Goal: Register for event/course: Sign up to attend an event or enroll in a course

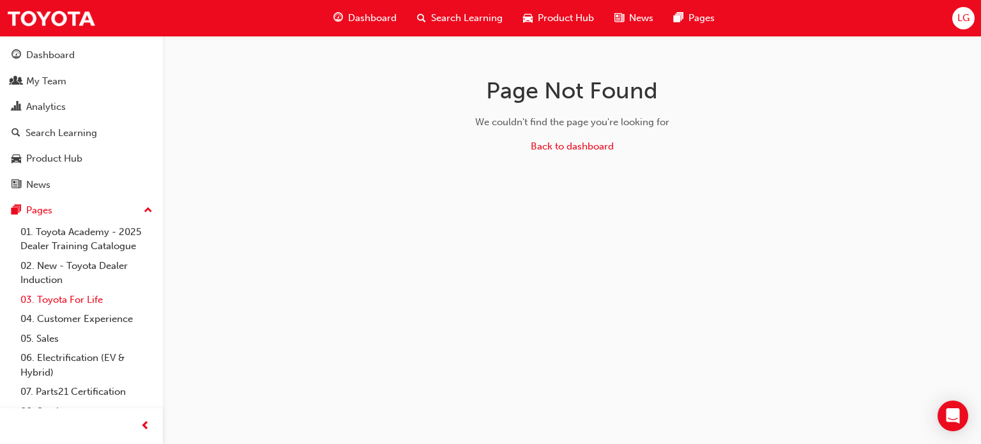
click at [88, 301] on link "03. Toyota For Life" at bounding box center [86, 300] width 142 height 20
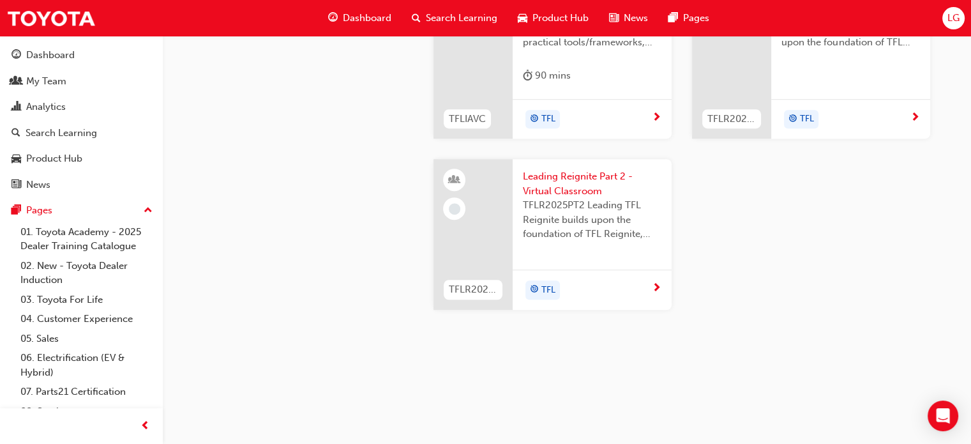
scroll to position [1277, 0]
click at [568, 50] on span "This is a 90 minute virtual classroom session to provide practical tools/framew…" at bounding box center [592, 27] width 139 height 43
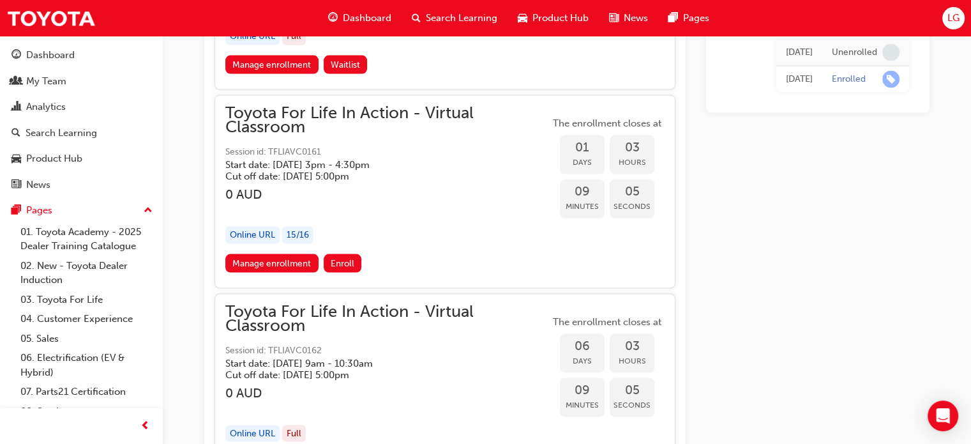
scroll to position [2522, 0]
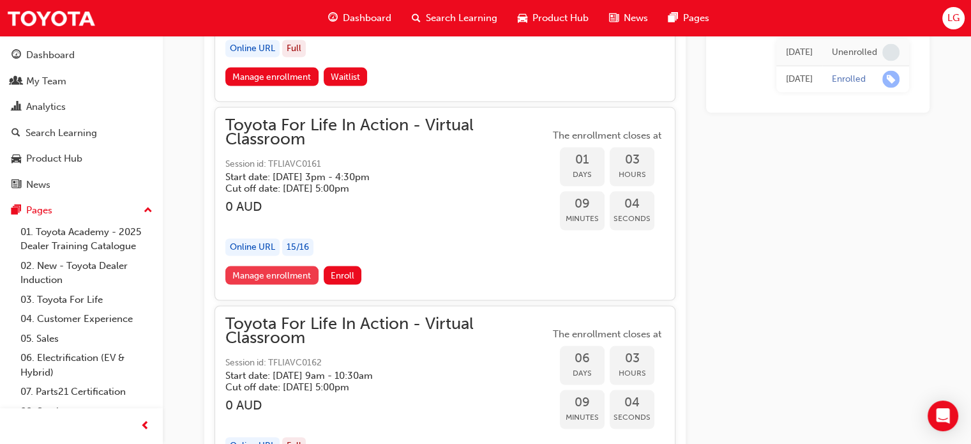
click at [287, 266] on link "Manage enrollment" at bounding box center [271, 275] width 93 height 19
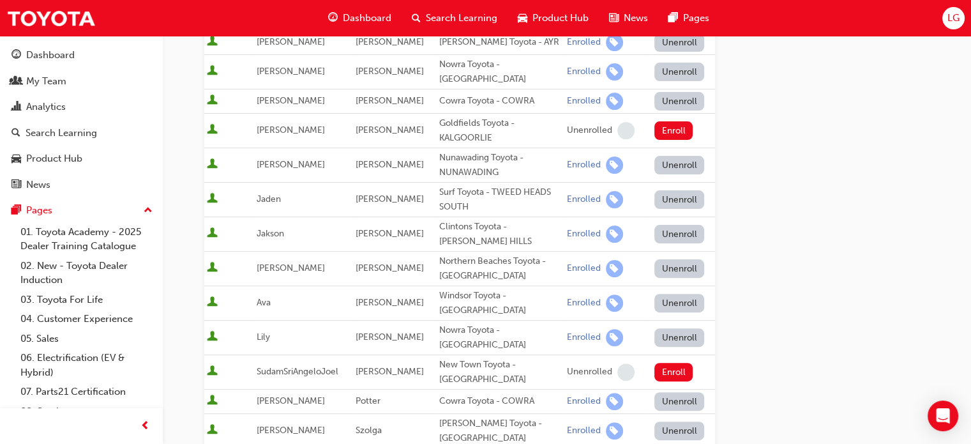
scroll to position [511, 0]
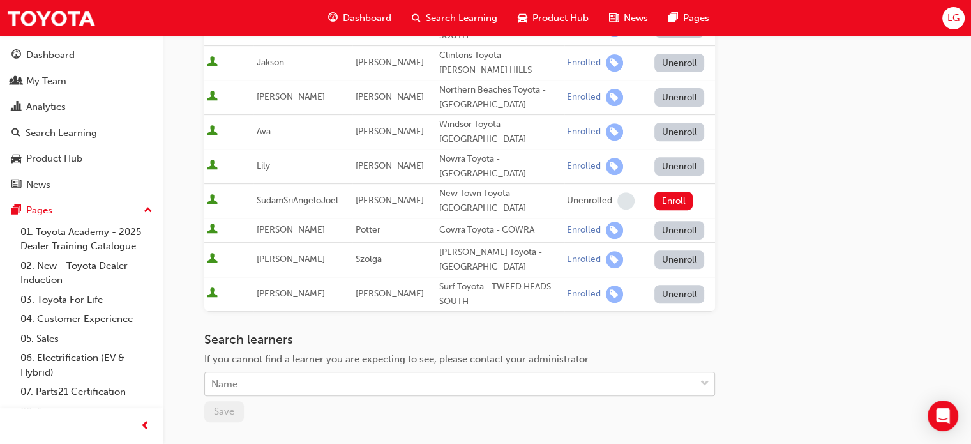
click at [236, 377] on div "Name" at bounding box center [224, 384] width 26 height 15
type input "dave"
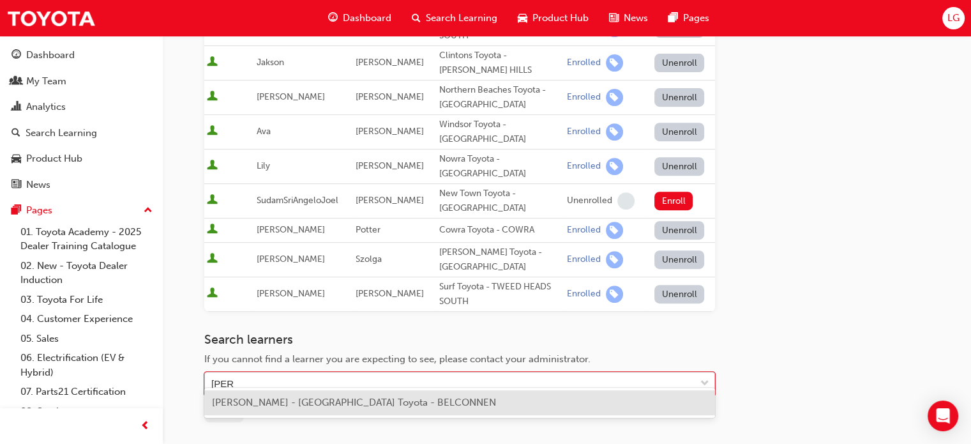
click at [250, 398] on span "Dave Prasad - Canberra Toyota - BELCONNEN" at bounding box center [354, 402] width 284 height 11
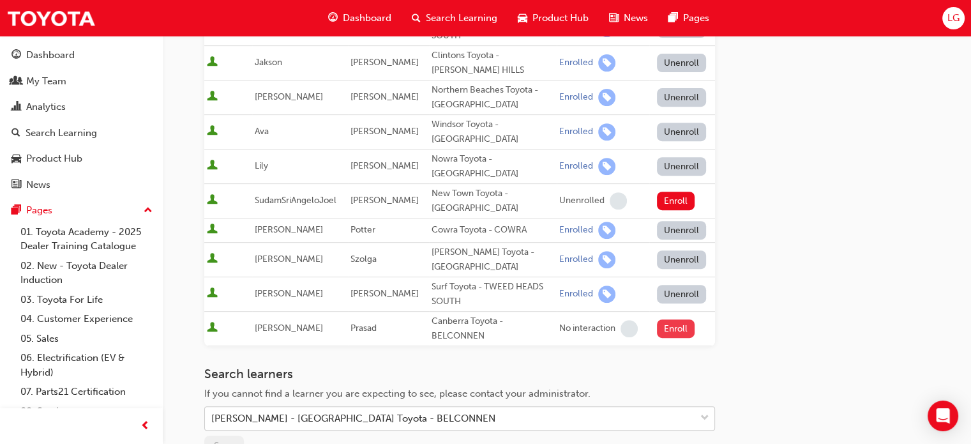
click at [676, 319] on button "Enroll" at bounding box center [676, 328] width 38 height 19
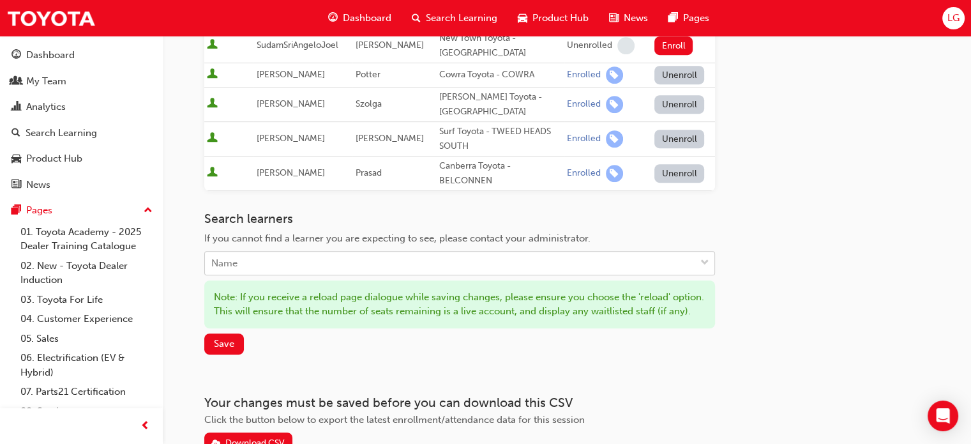
scroll to position [749, 0]
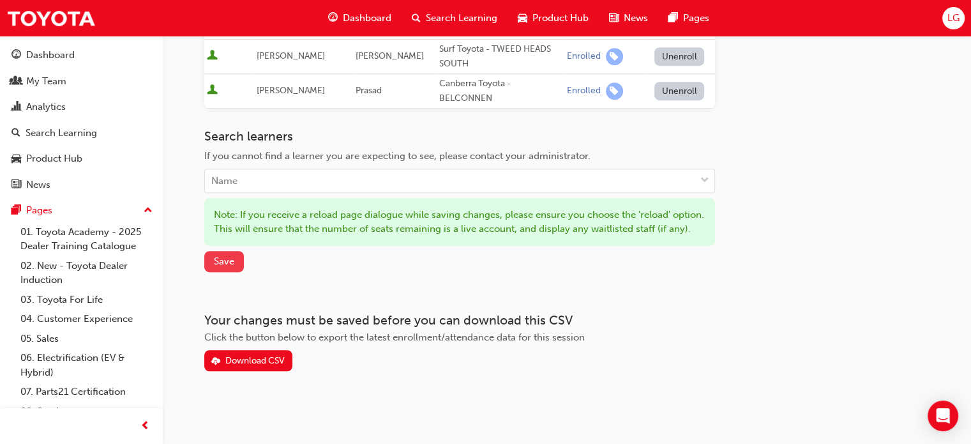
click at [221, 266] on span "Save" at bounding box center [224, 260] width 20 height 11
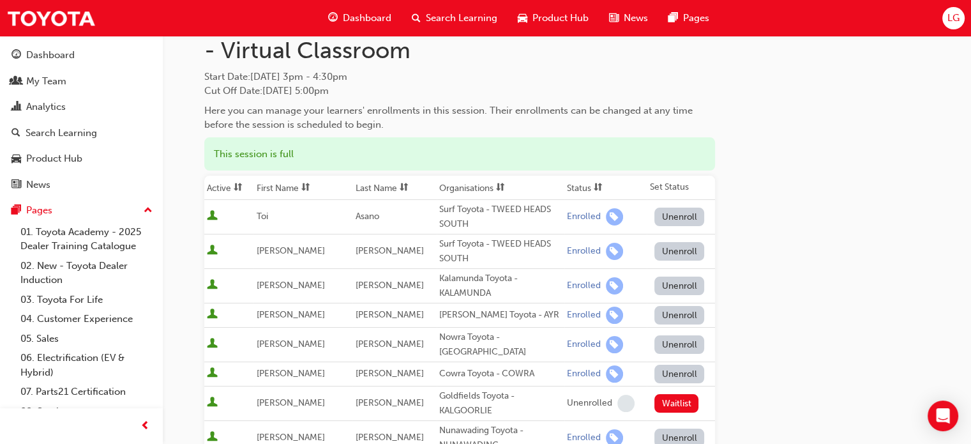
scroll to position [0, 0]
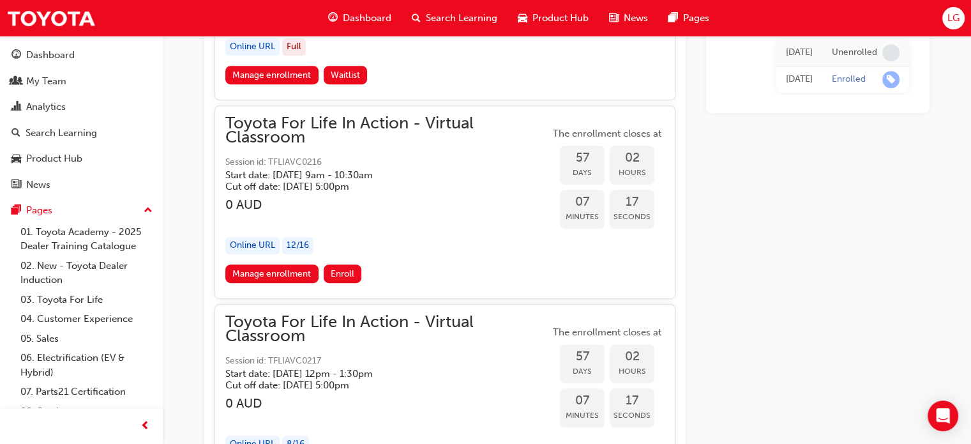
scroll to position [15169, 0]
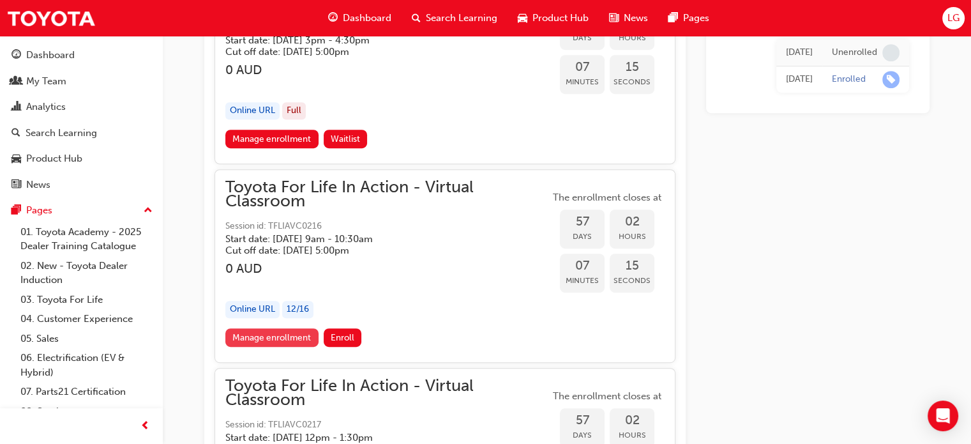
click at [299, 328] on link "Manage enrollment" at bounding box center [271, 337] width 93 height 19
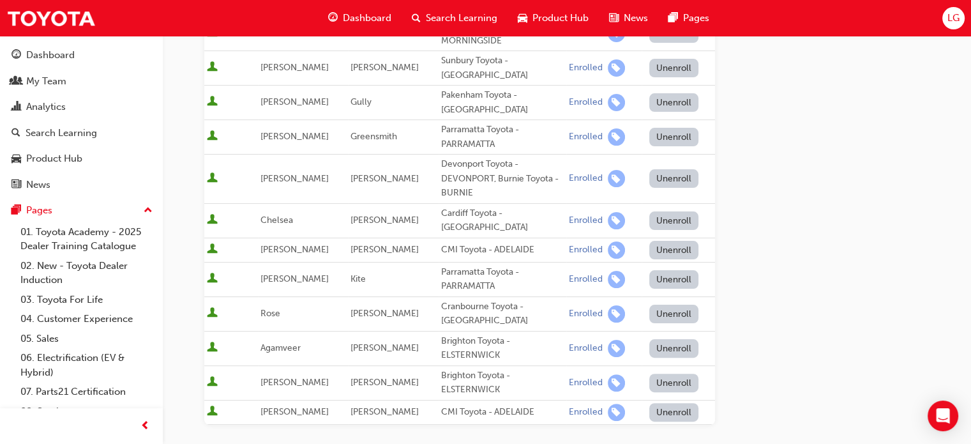
scroll to position [490, 0]
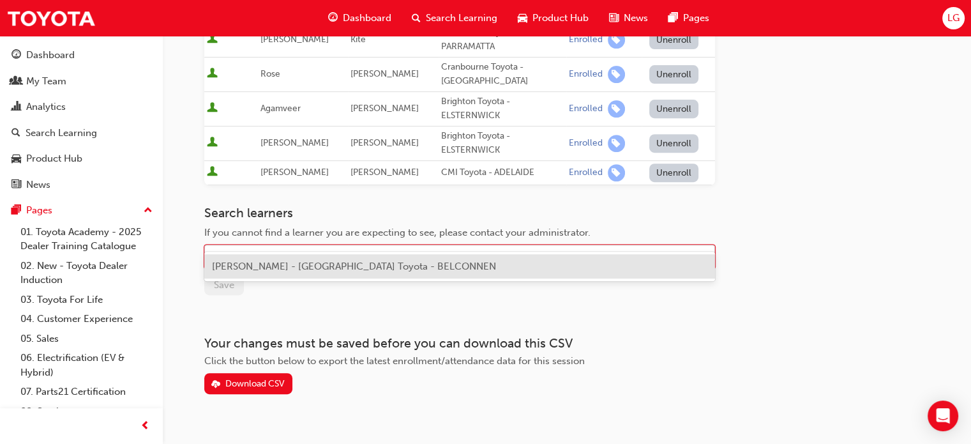
click at [243, 246] on div "Name" at bounding box center [450, 257] width 491 height 22
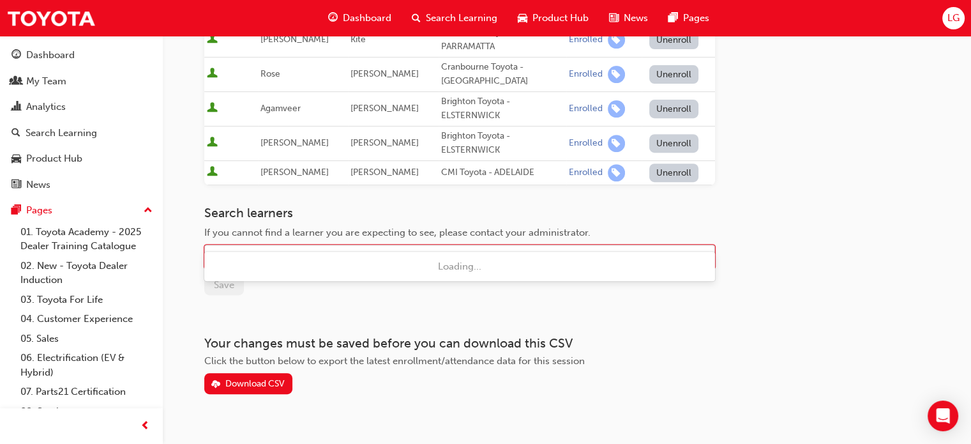
type input "divya"
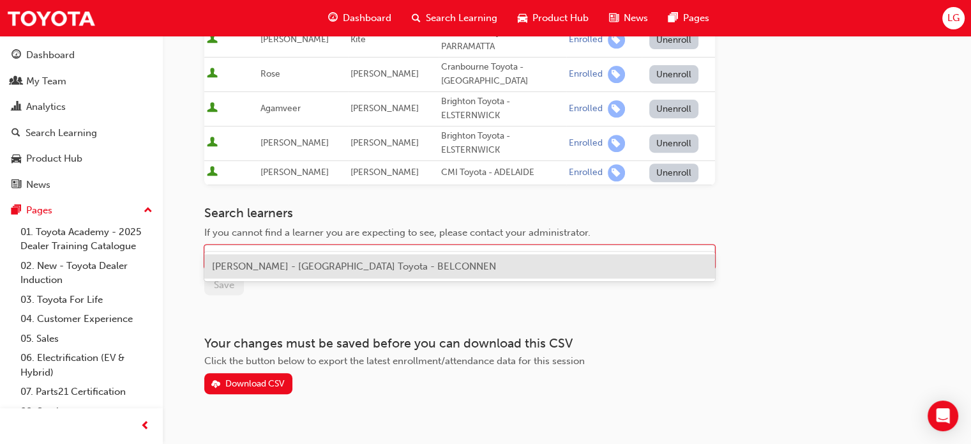
click at [363, 271] on span "Divya Nekkanti - Canberra Toyota - BELCONNEN" at bounding box center [354, 266] width 284 height 11
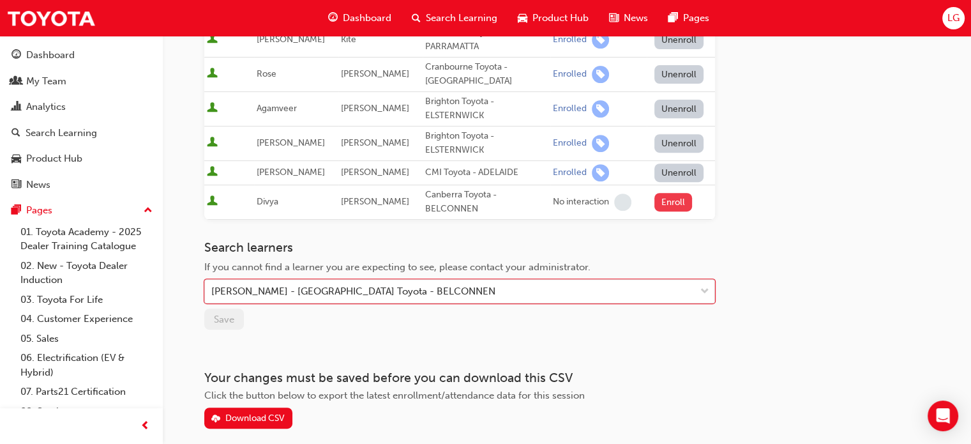
click at [661, 193] on button "Enroll" at bounding box center [674, 202] width 38 height 19
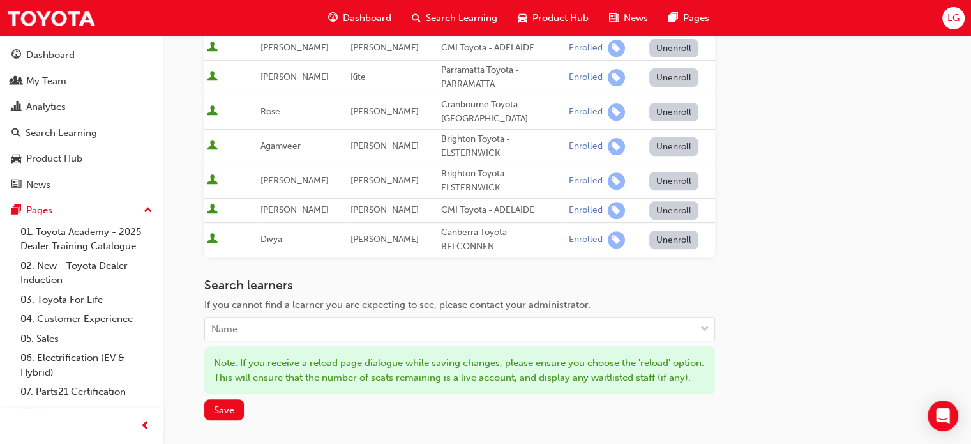
scroll to position [575, 0]
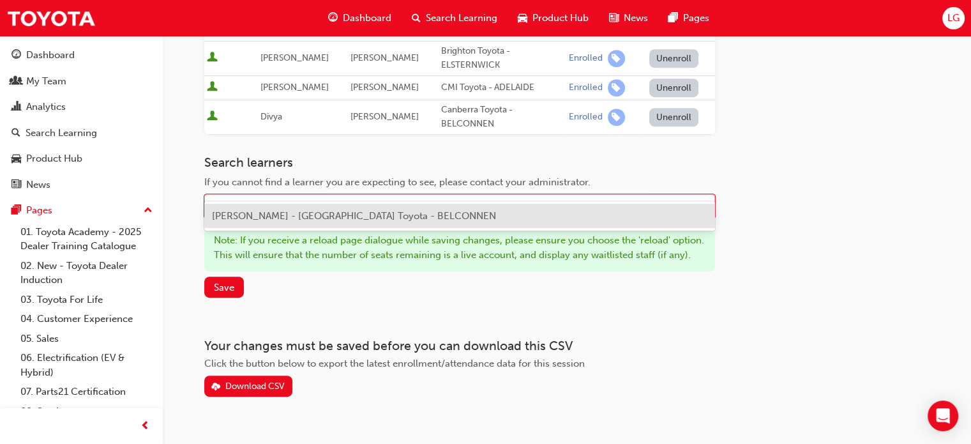
click at [227, 195] on div "Name" at bounding box center [450, 206] width 491 height 22
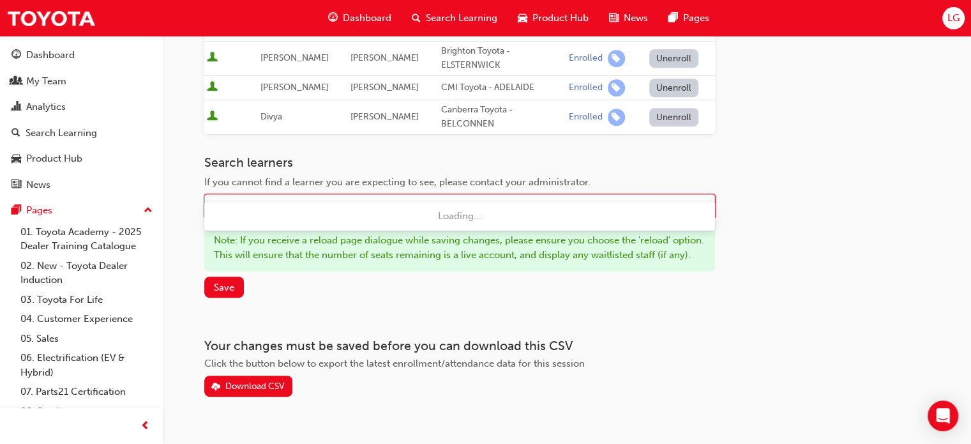
type input "maddis"
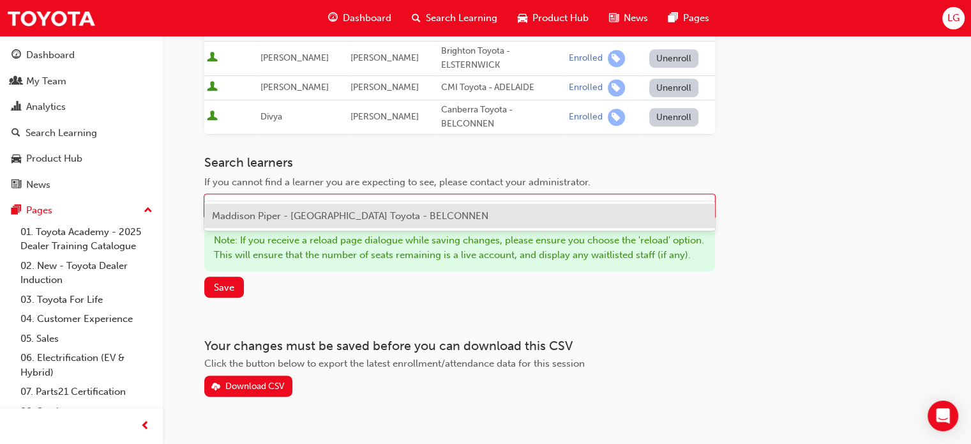
click at [255, 217] on span "Maddison Piper - Canberra Toyota - BELCONNEN" at bounding box center [350, 215] width 277 height 11
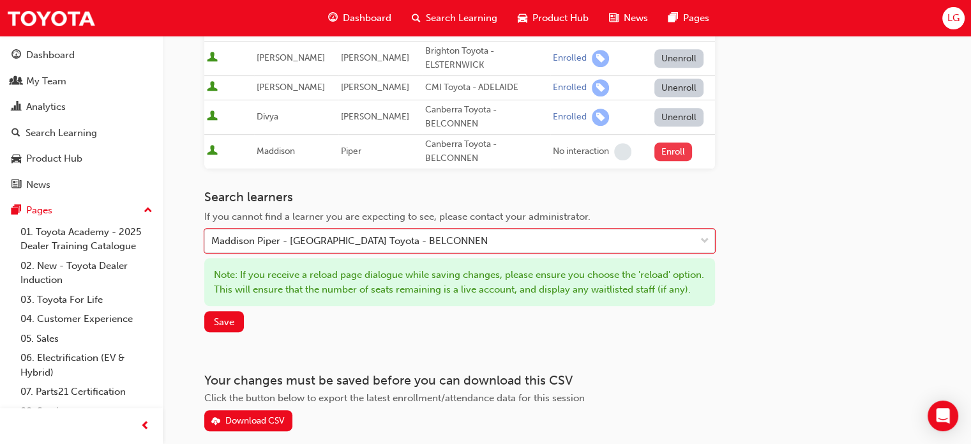
click at [671, 142] on button "Enroll" at bounding box center [674, 151] width 38 height 19
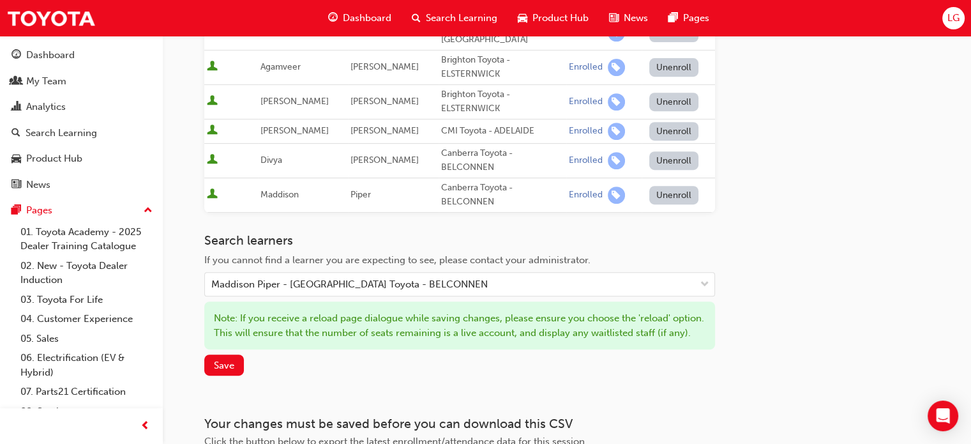
scroll to position [511, 0]
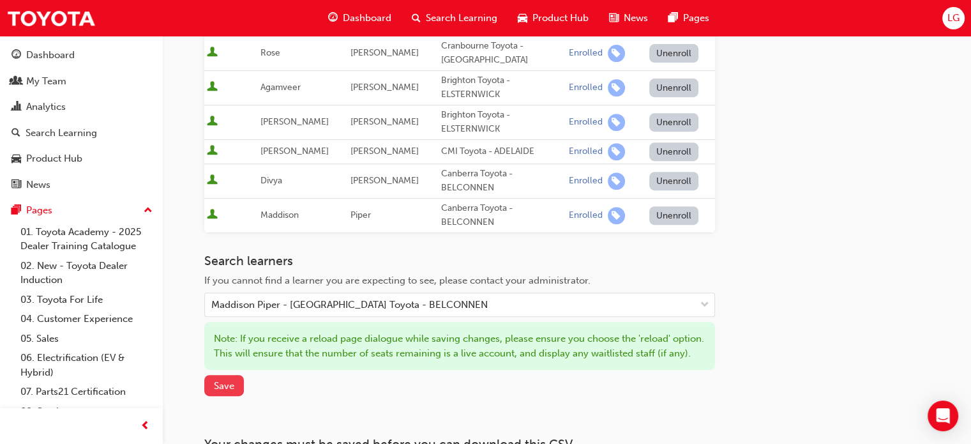
click at [238, 379] on button "Save" at bounding box center [224, 385] width 40 height 21
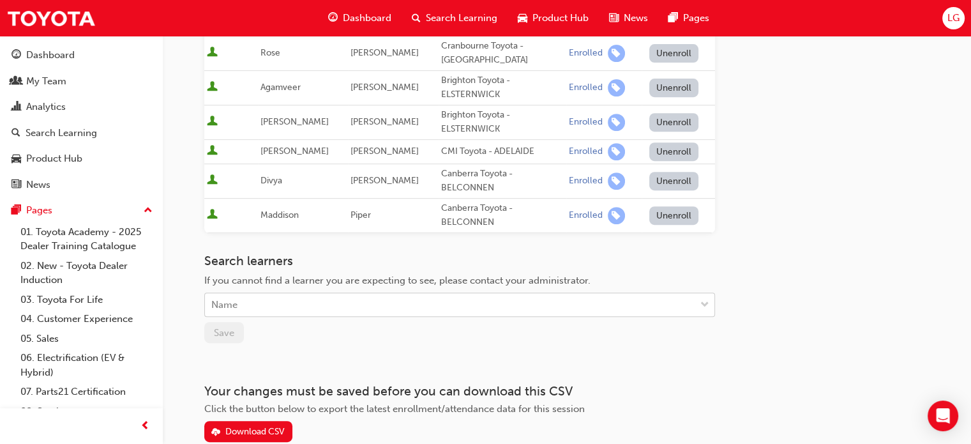
click at [232, 298] on div "Name" at bounding box center [224, 305] width 26 height 15
type input "kylie"
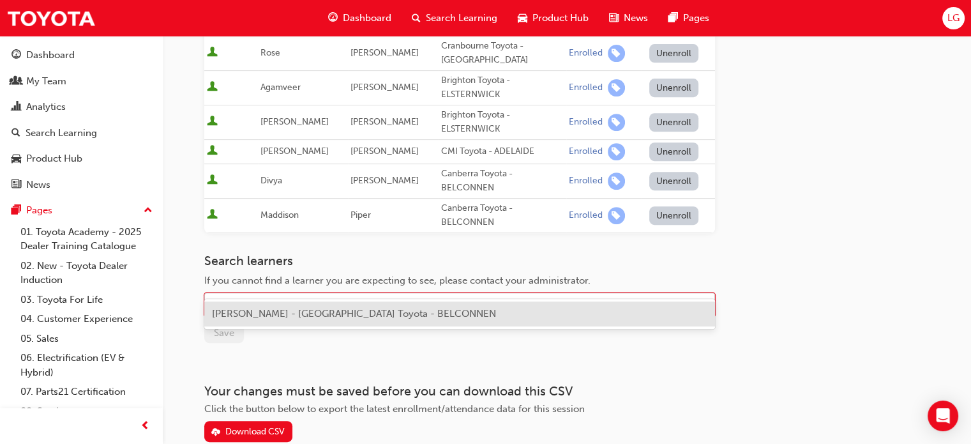
click at [258, 312] on span "Kylie Lemezina - Canberra Toyota - BELCONNEN" at bounding box center [354, 313] width 284 height 11
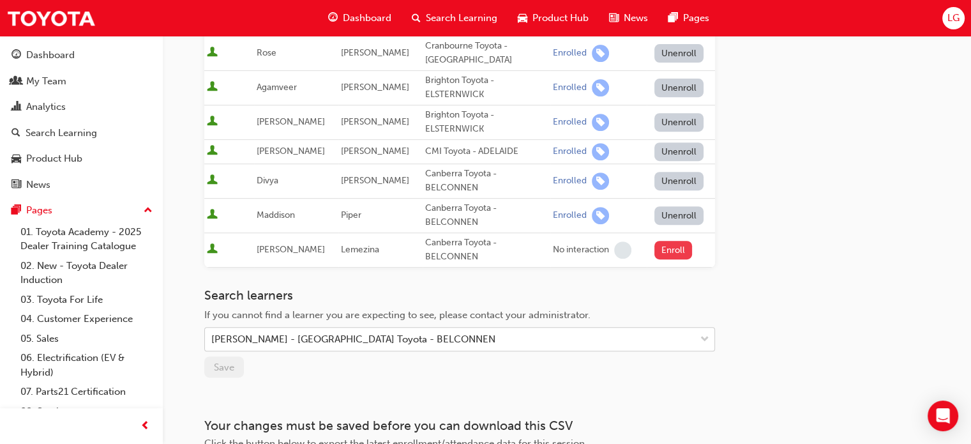
click at [672, 241] on button "Enroll" at bounding box center [674, 250] width 38 height 19
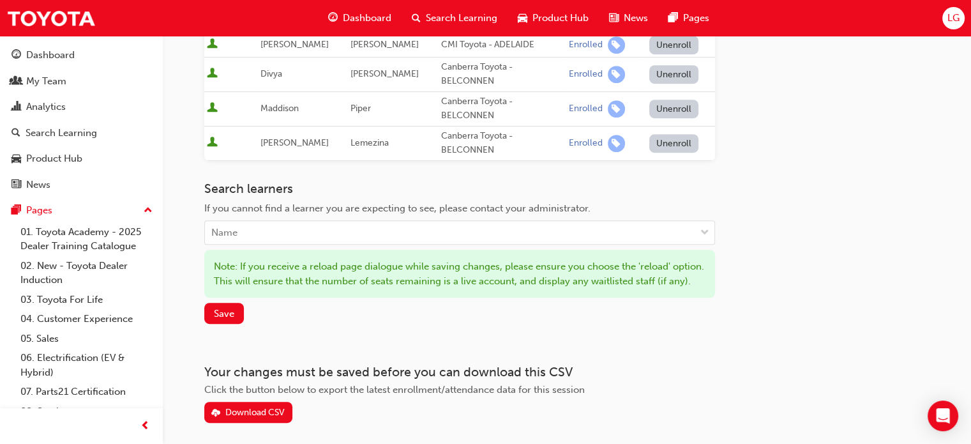
scroll to position [639, 0]
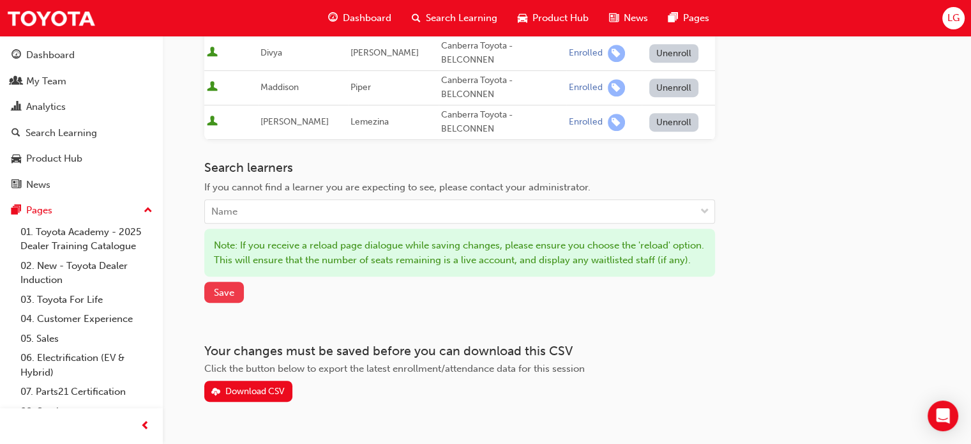
click at [211, 282] on button "Save" at bounding box center [224, 292] width 40 height 21
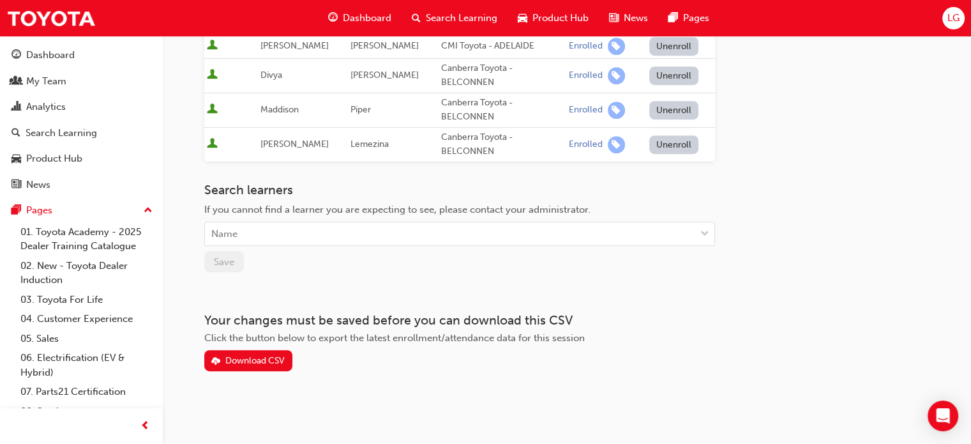
scroll to position [593, 0]
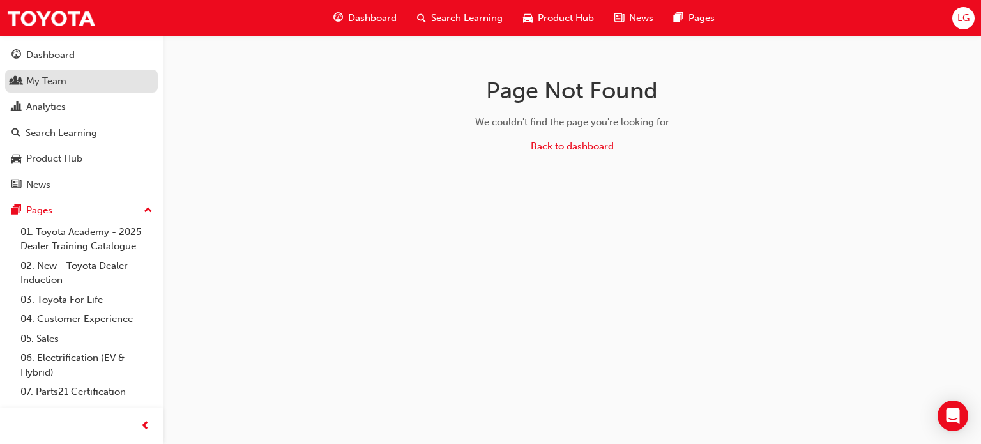
click at [53, 84] on div "My Team" at bounding box center [46, 81] width 40 height 15
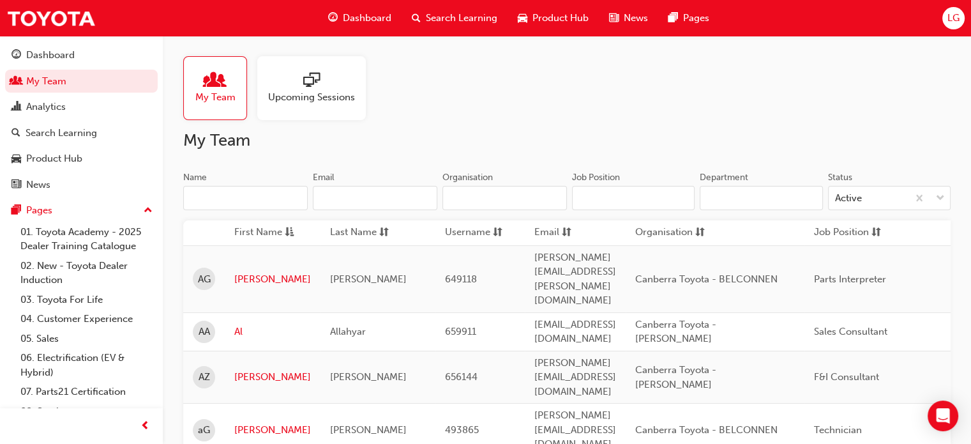
click at [733, 195] on input "Department" at bounding box center [761, 198] width 123 height 24
click at [655, 200] on input "Job Position" at bounding box center [633, 198] width 123 height 24
click at [705, 233] on span "sorting-icon" at bounding box center [701, 233] width 10 height 16
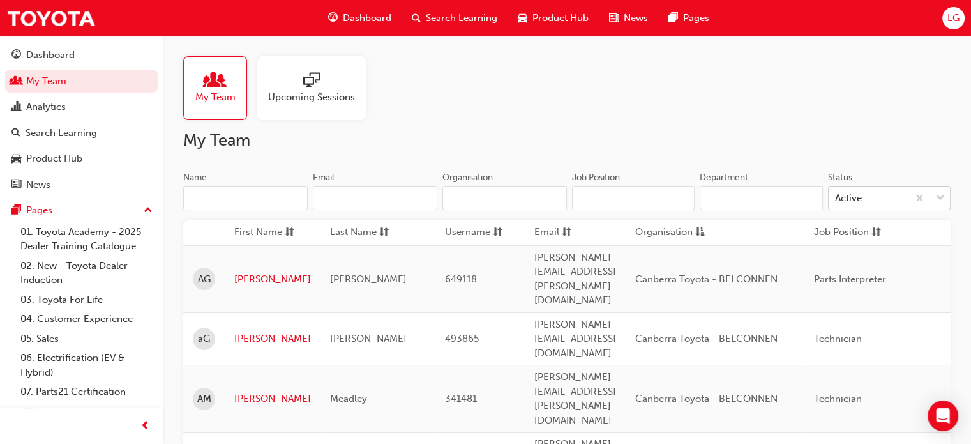
click at [941, 196] on span "down-icon" at bounding box center [940, 198] width 9 height 17
click at [837, 196] on input "Status Active" at bounding box center [835, 197] width 1 height 11
click at [941, 195] on span "down-icon" at bounding box center [940, 198] width 9 height 17
click at [837, 195] on input "Status 0 results available. Select is focused ,type to refine list, press Down …" at bounding box center [835, 197] width 1 height 11
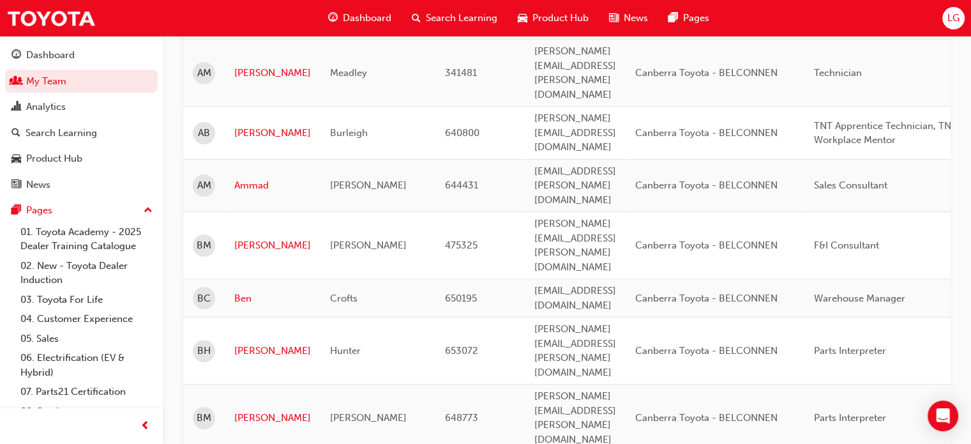
scroll to position [355, 0]
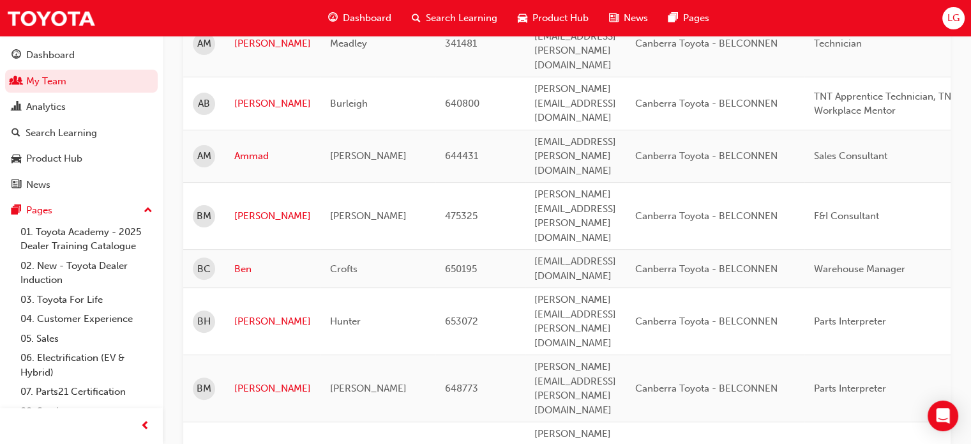
drag, startPoint x: 781, startPoint y: 441, endPoint x: 865, endPoint y: 448, distance: 84.6
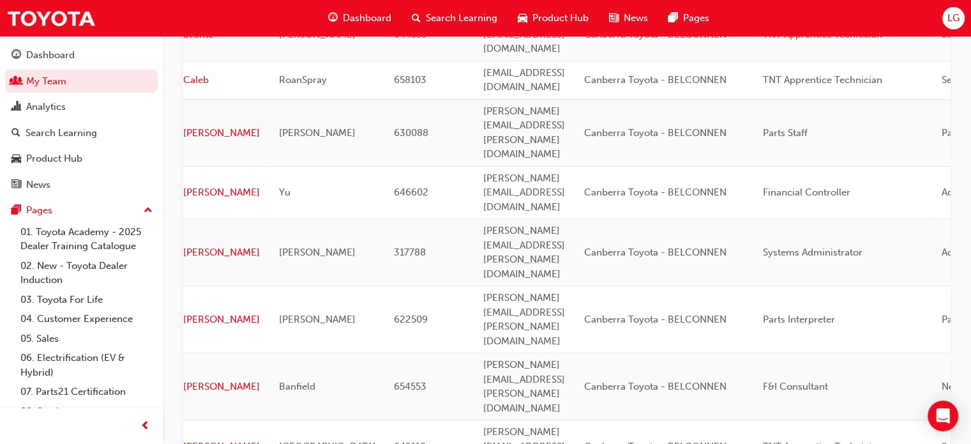
scroll to position [835, 0]
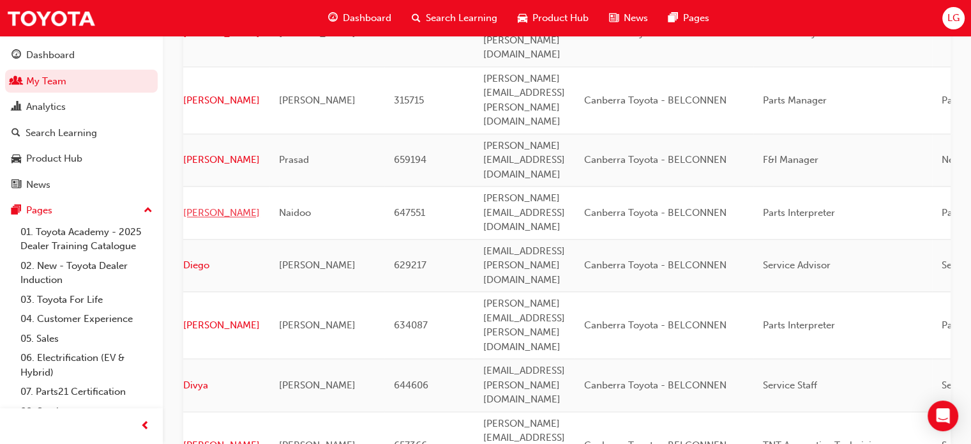
scroll to position [1602, 0]
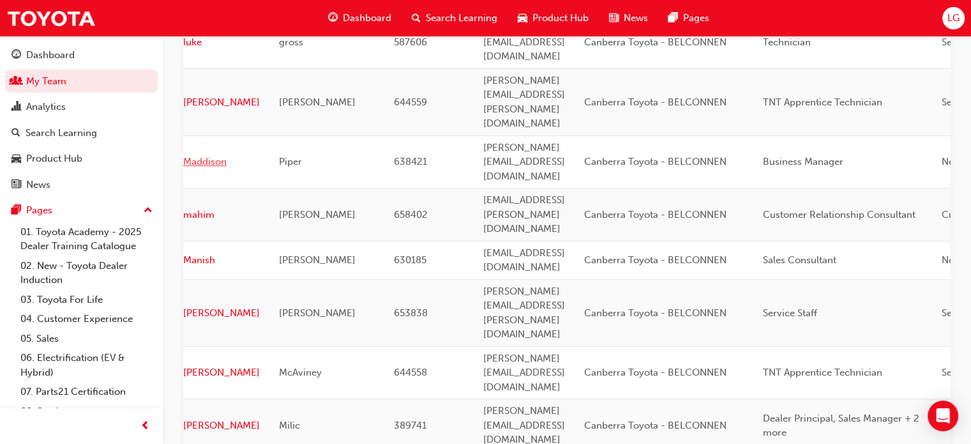
scroll to position [261, 0]
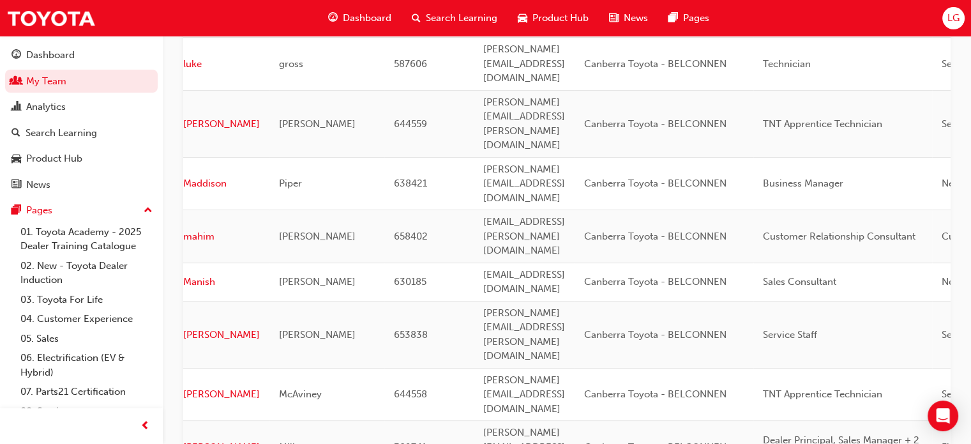
click at [312, 229] on div "[PERSON_NAME]" at bounding box center [327, 236] width 96 height 15
click at [744, 229] on div "Canberra Toyota - BELCONNEN" at bounding box center [664, 236] width 160 height 15
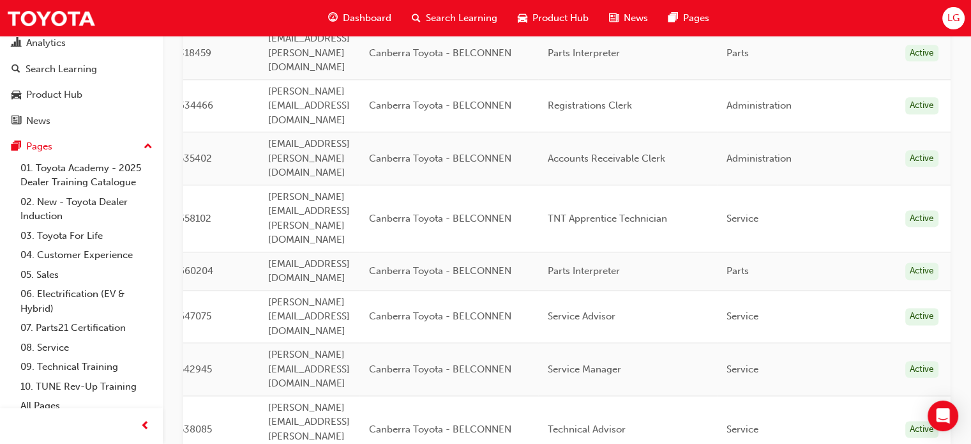
scroll to position [1615, 0]
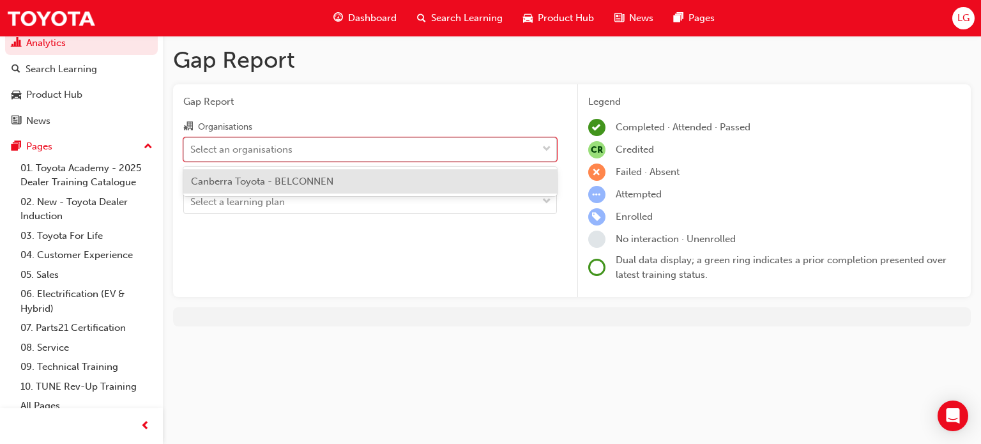
click at [549, 146] on span "down-icon" at bounding box center [546, 149] width 9 height 17
click at [192, 146] on input "Organisations option Canberra Toyota - BELCONNEN focused, 1 of 1. 1 result avai…" at bounding box center [190, 148] width 1 height 11
click at [396, 176] on div "Canberra Toyota - BELCONNEN" at bounding box center [370, 181] width 374 height 25
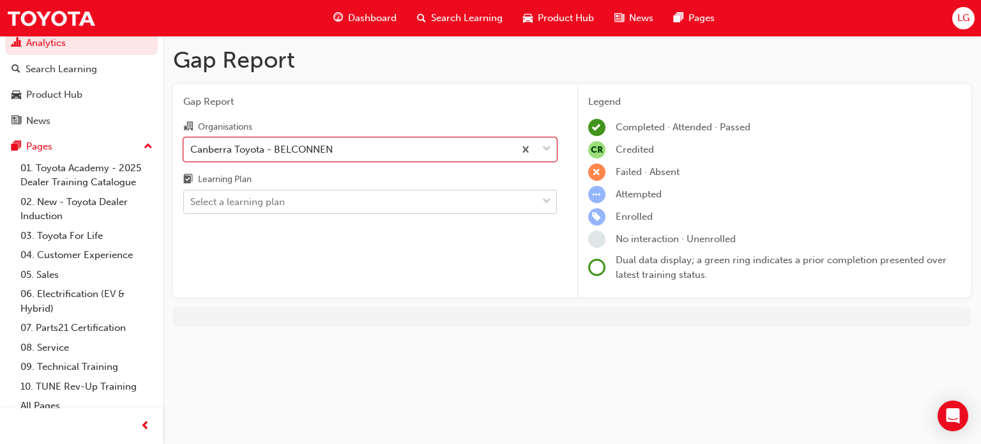
click at [547, 199] on span "down-icon" at bounding box center [546, 202] width 9 height 17
click at [192, 199] on input "Learning Plan Select a learning plan" at bounding box center [190, 201] width 1 height 11
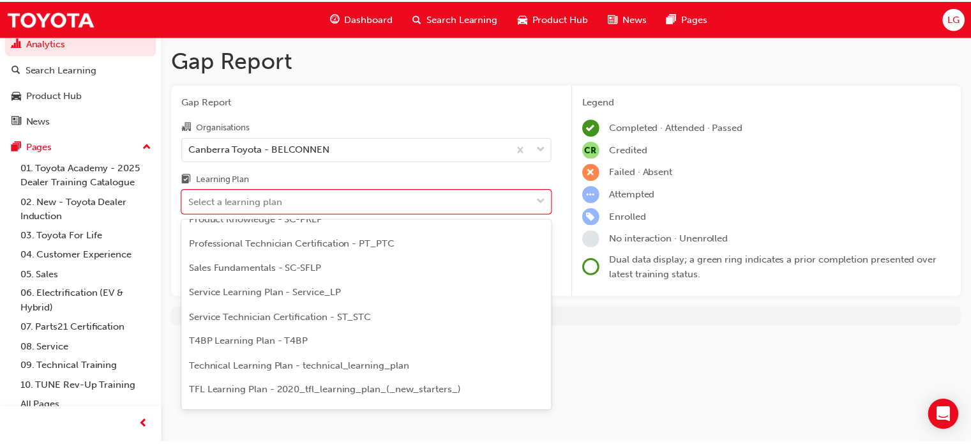
scroll to position [511, 0]
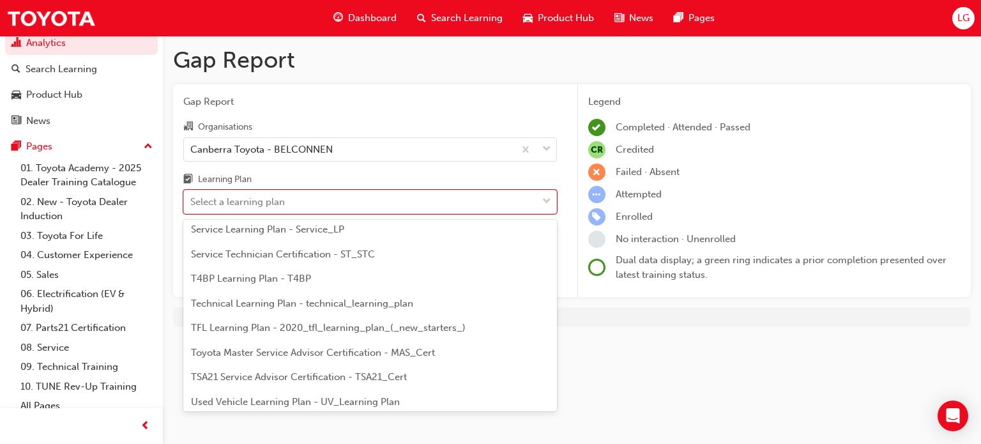
click at [234, 327] on span "TFL Learning Plan - 2020_tfl_learning_plan_(_new_starters_)" at bounding box center [328, 327] width 275 height 11
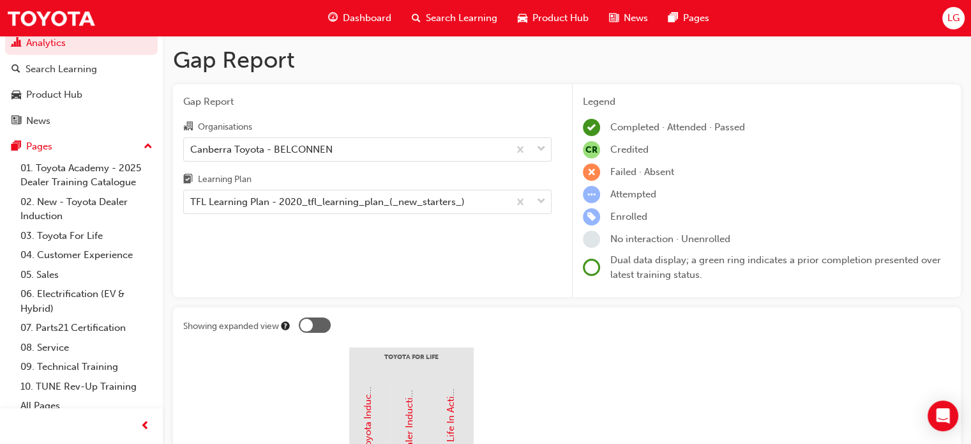
click at [312, 326] on div at bounding box center [306, 325] width 13 height 13
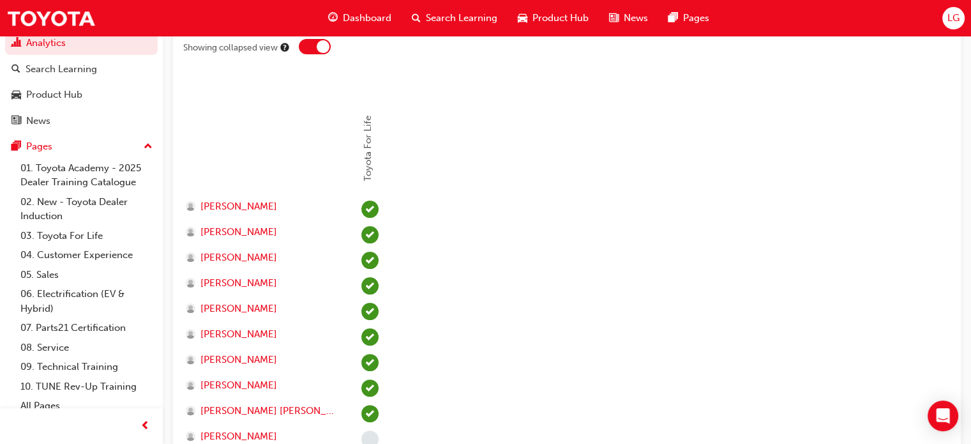
scroll to position [64, 0]
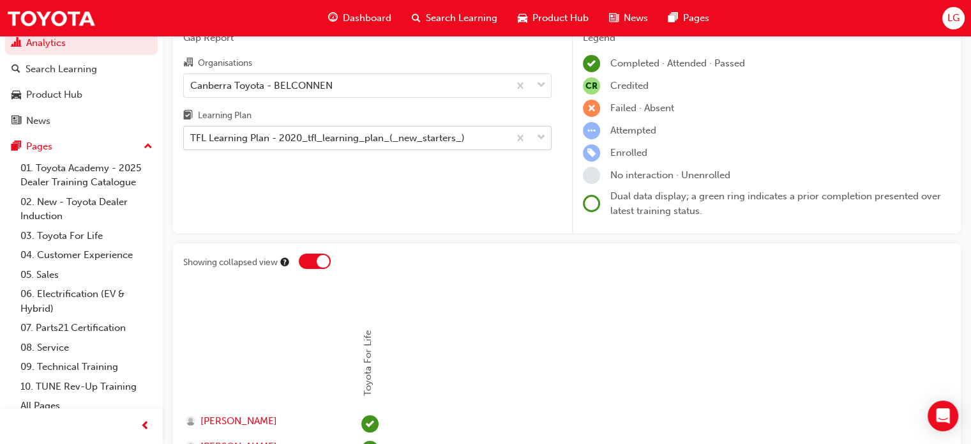
click at [544, 136] on span "down-icon" at bounding box center [541, 138] width 9 height 17
click at [192, 136] on input "Learning Plan TFL Learning Plan - 2020_tfl_learning_plan_(_new_starters_)" at bounding box center [190, 137] width 1 height 11
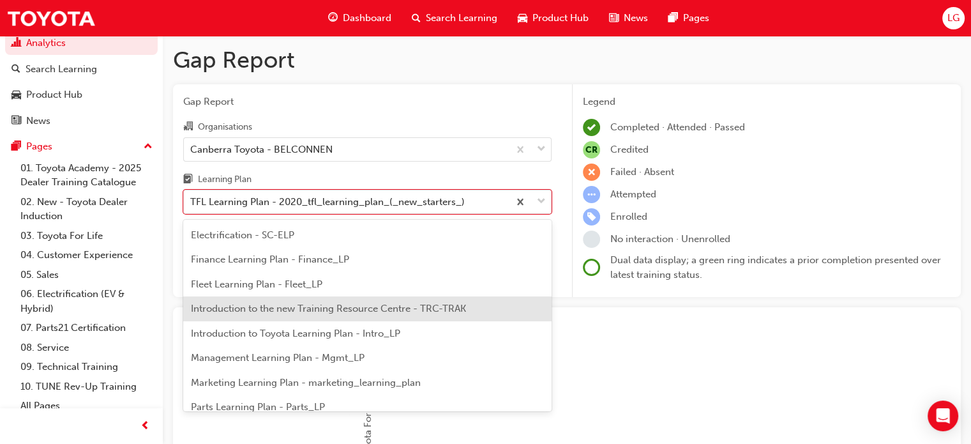
scroll to position [246, 0]
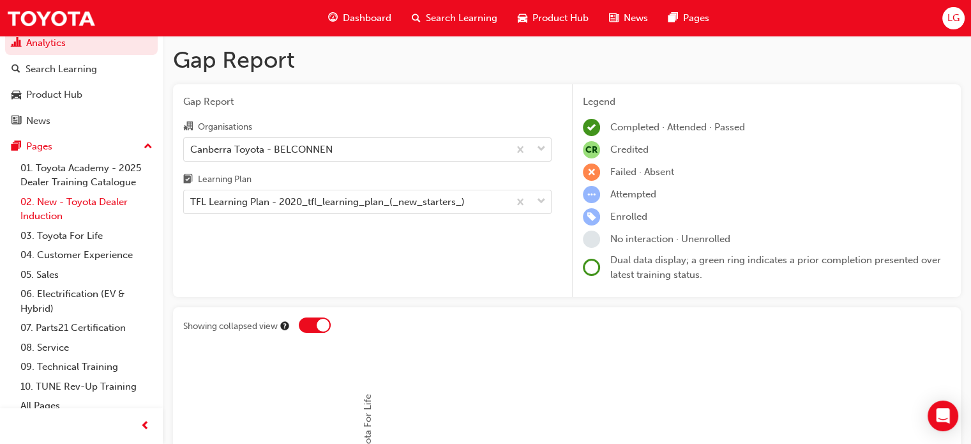
click at [75, 225] on link "02. New - Toyota Dealer Induction" at bounding box center [86, 209] width 142 height 34
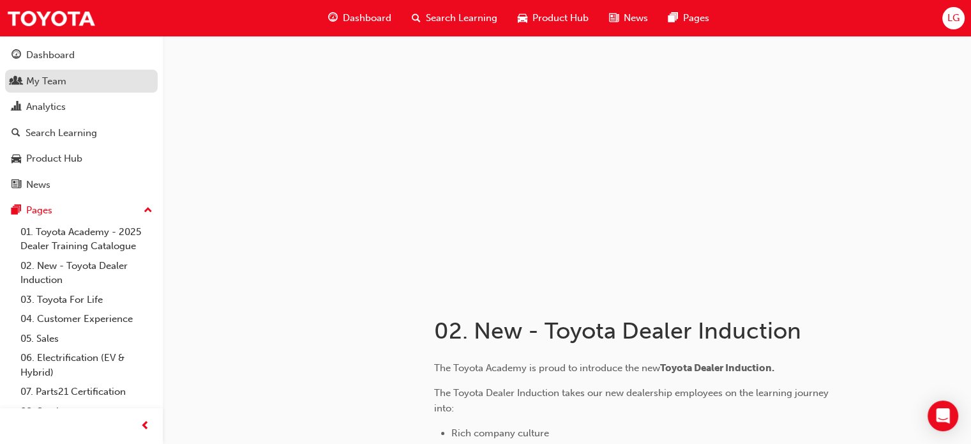
click at [52, 80] on div "My Team" at bounding box center [46, 81] width 40 height 15
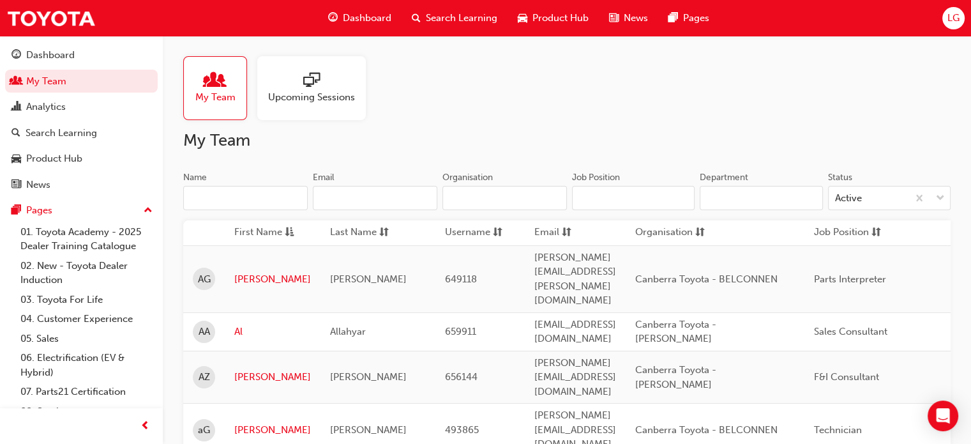
click at [323, 99] on span "Upcoming Sessions" at bounding box center [311, 97] width 87 height 15
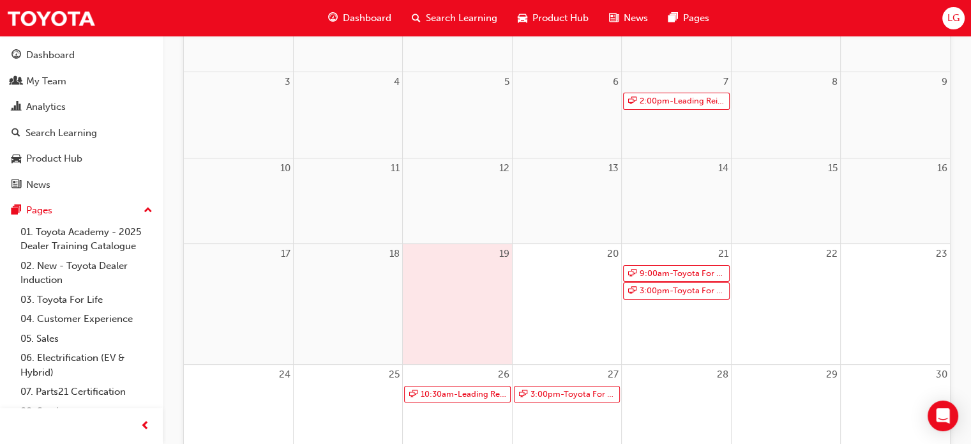
scroll to position [255, 0]
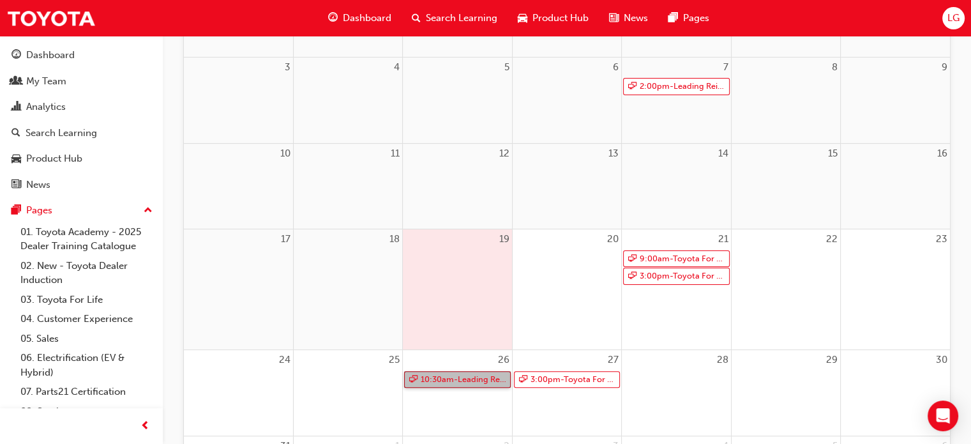
click at [489, 383] on link "10:30am - Leading Reignite Part 2 - Virtual Classroom" at bounding box center [457, 379] width 106 height 17
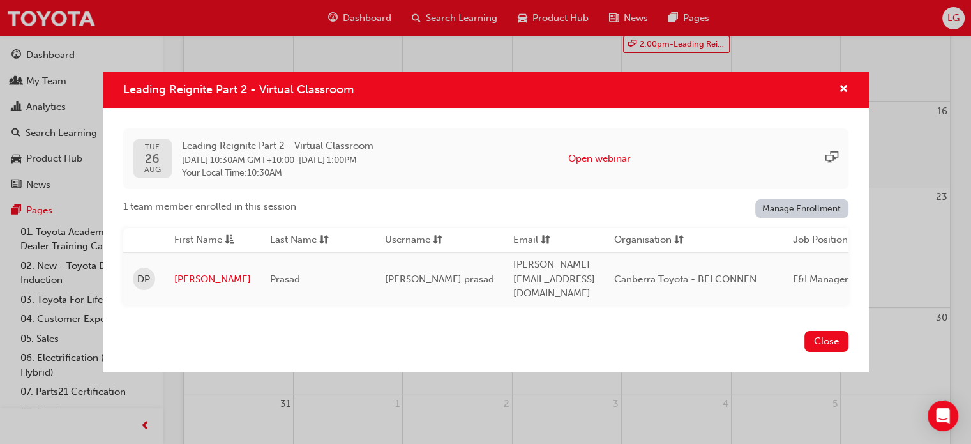
scroll to position [383, 0]
click at [847, 96] on span "cross-icon" at bounding box center [844, 89] width 10 height 11
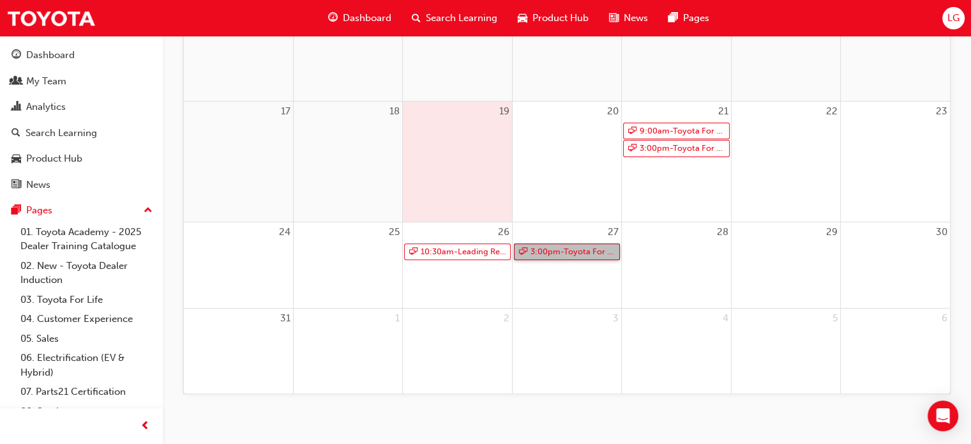
click at [554, 248] on link "3:00pm - Toyota For Life In Action - Virtual Classroom" at bounding box center [567, 251] width 106 height 17
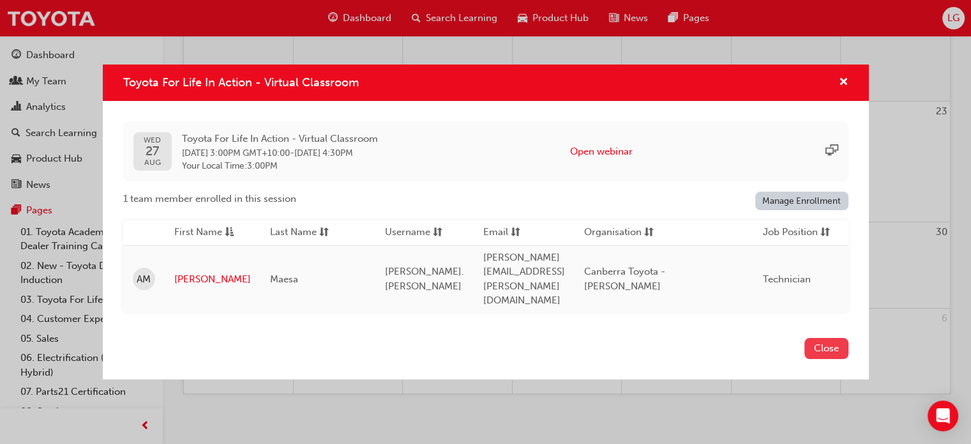
click at [811, 338] on button "Close" at bounding box center [827, 348] width 44 height 21
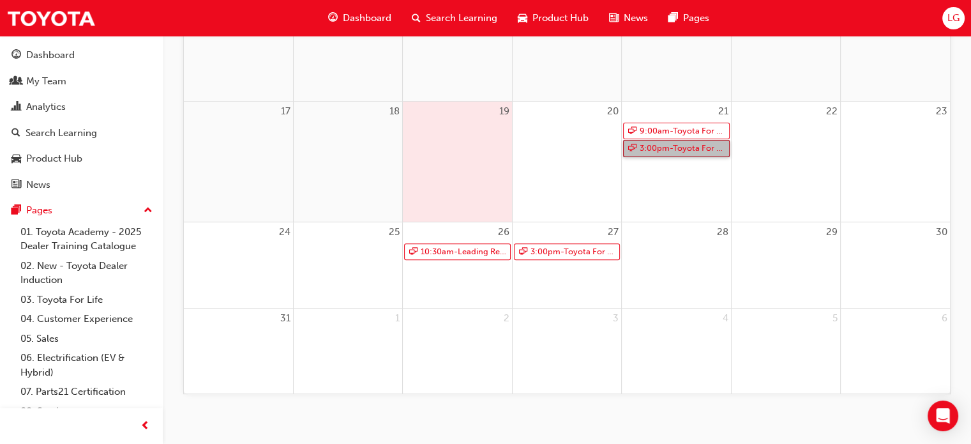
click at [669, 148] on link "3:00pm - Toyota For Life In Action - Virtual Classroom" at bounding box center [676, 148] width 106 height 17
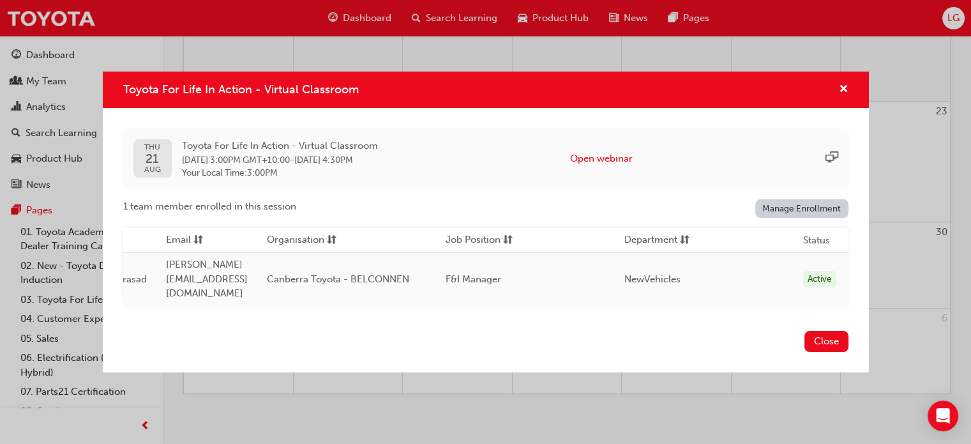
scroll to position [0, 385]
click at [824, 332] on button "Close" at bounding box center [827, 341] width 44 height 21
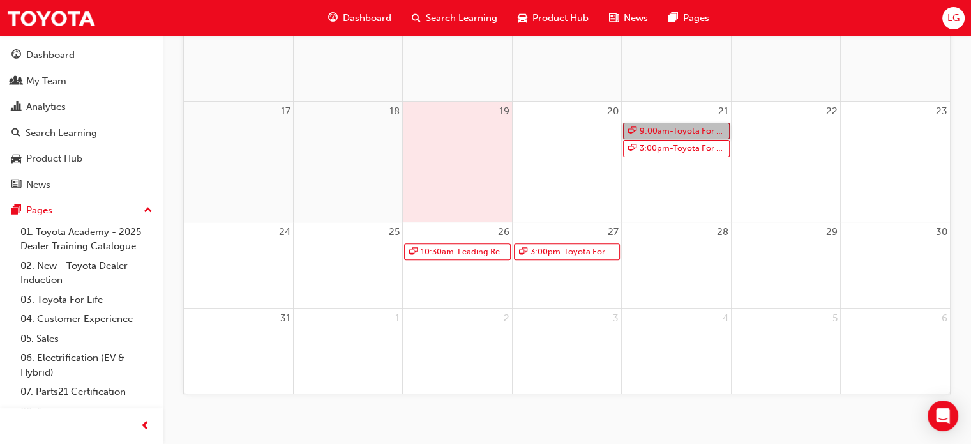
click at [653, 126] on link "9:00am - Toyota For Life In Action - Virtual Classroom" at bounding box center [676, 131] width 106 height 17
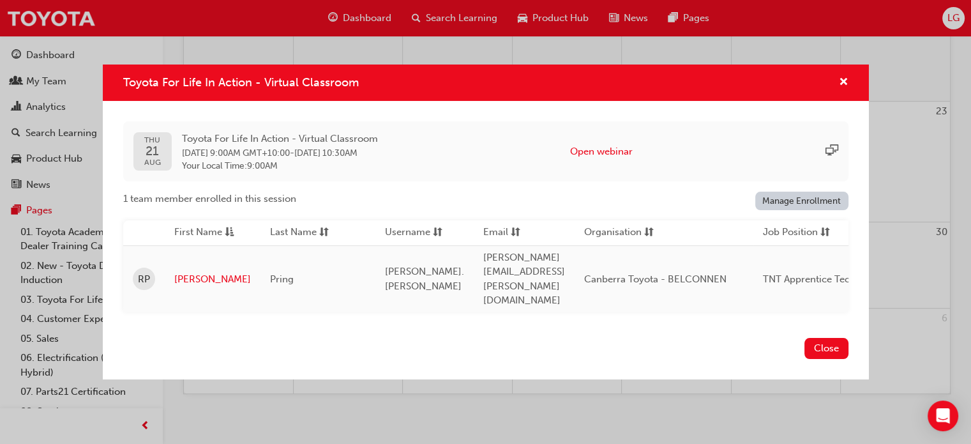
click at [828, 338] on button "Close" at bounding box center [827, 348] width 44 height 21
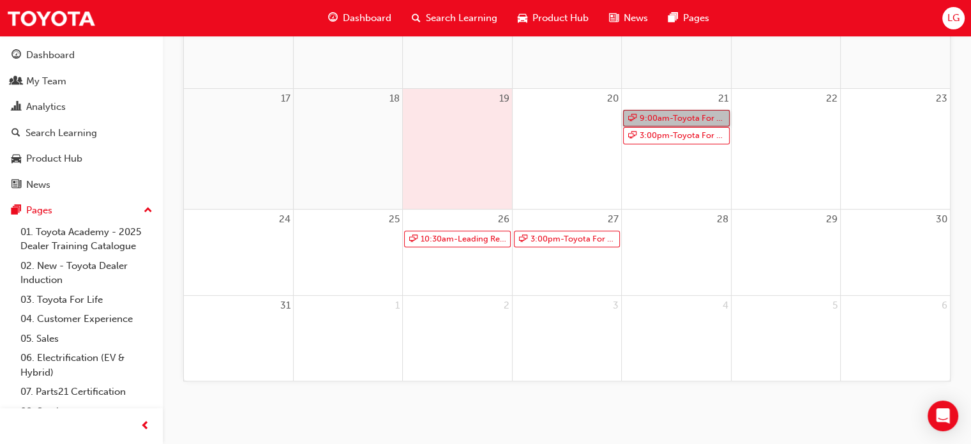
scroll to position [0, 0]
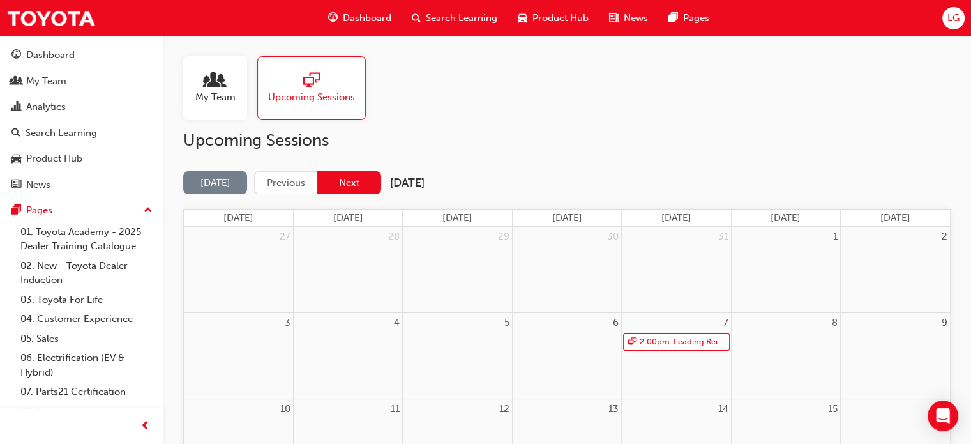
click at [344, 178] on button "Next" at bounding box center [349, 183] width 64 height 24
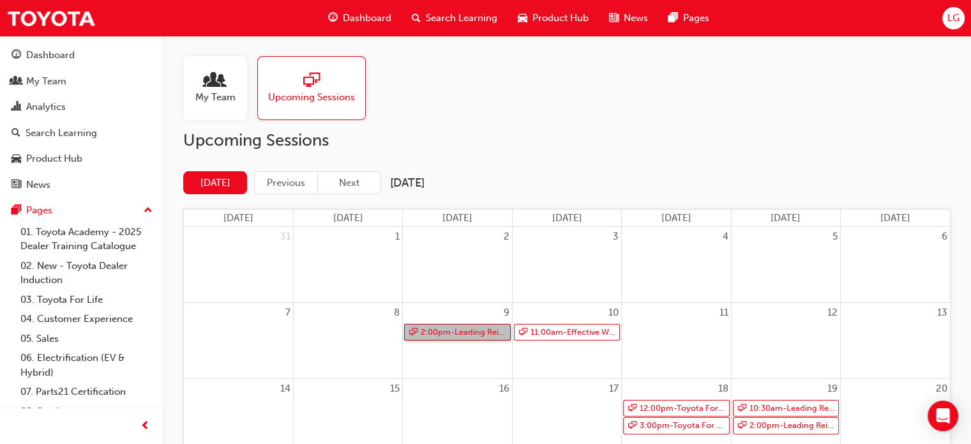
click at [482, 329] on link "2:00pm - Leading Reignite Part 2 - Virtual Classroom" at bounding box center [457, 332] width 106 height 17
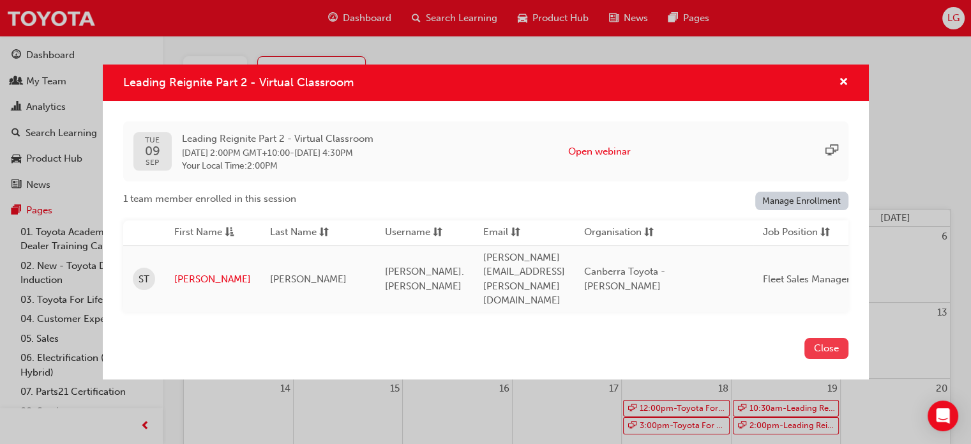
click at [818, 338] on button "Close" at bounding box center [827, 348] width 44 height 21
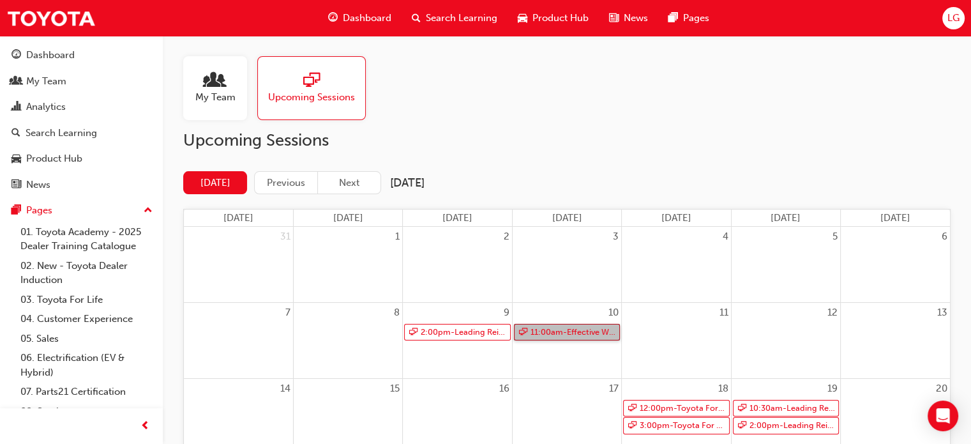
click at [579, 328] on link "11:00am - Effective Workplace Communication" at bounding box center [567, 332] width 106 height 17
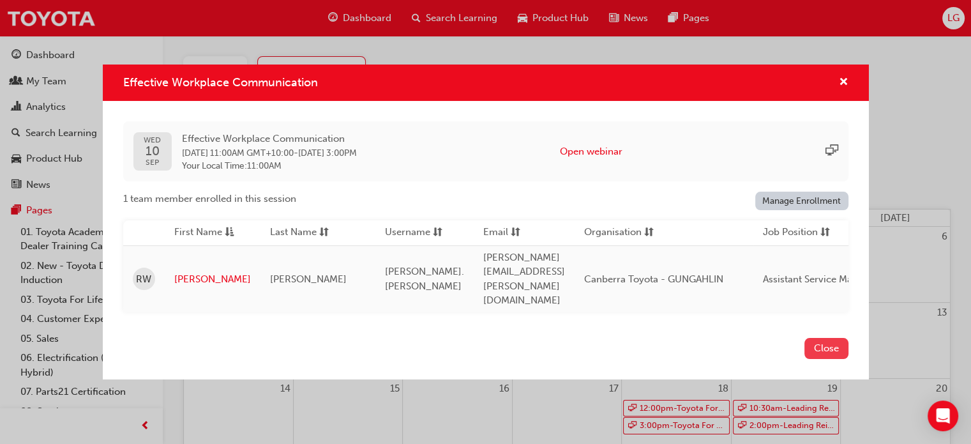
click at [833, 338] on button "Close" at bounding box center [827, 348] width 44 height 21
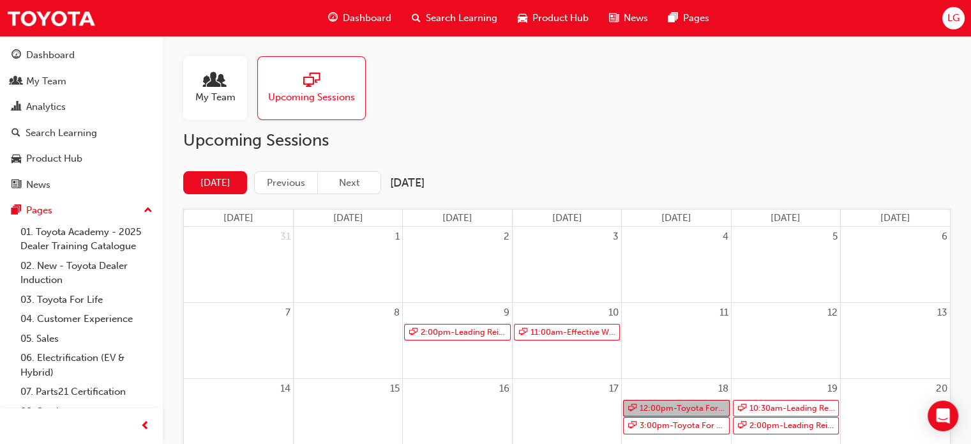
click at [670, 406] on link "12:00pm - Toyota For Life In Action - Virtual Classroom" at bounding box center [676, 408] width 106 height 17
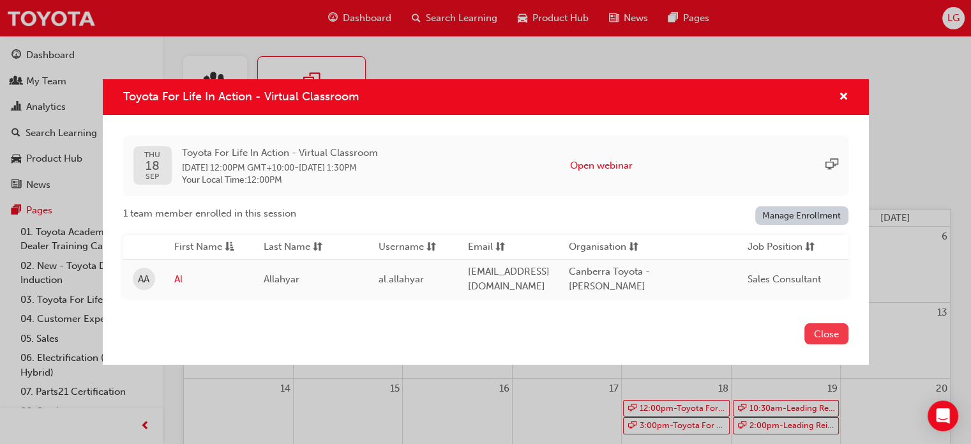
click at [819, 337] on button "Close" at bounding box center [827, 333] width 44 height 21
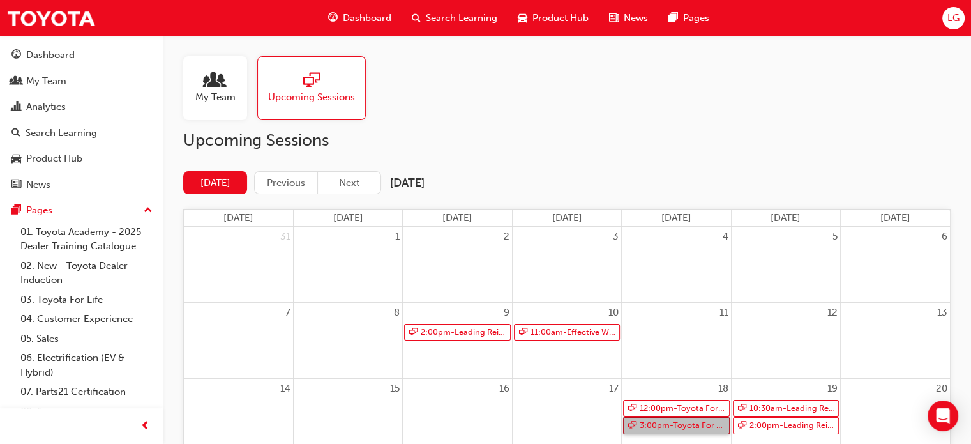
click at [674, 427] on link "3:00pm - Toyota For Life In Action - Virtual Classroom" at bounding box center [676, 425] width 106 height 17
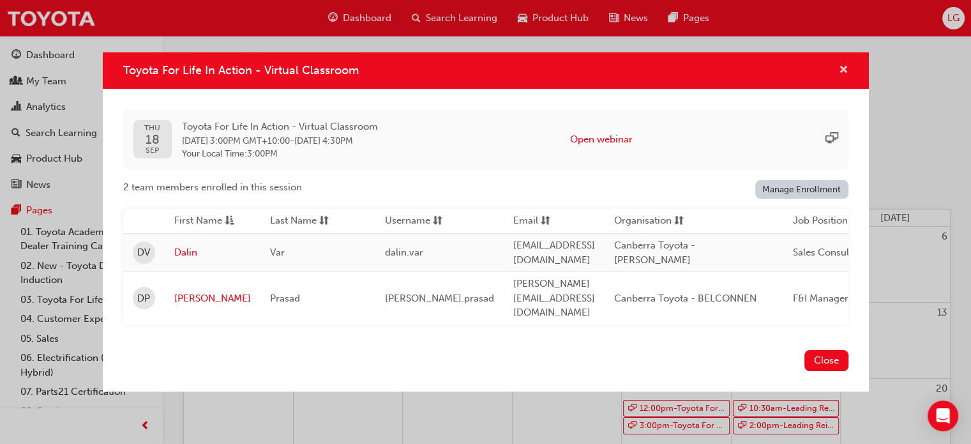
click at [842, 77] on span "cross-icon" at bounding box center [844, 70] width 10 height 11
